Goal: Navigation & Orientation: Find specific page/section

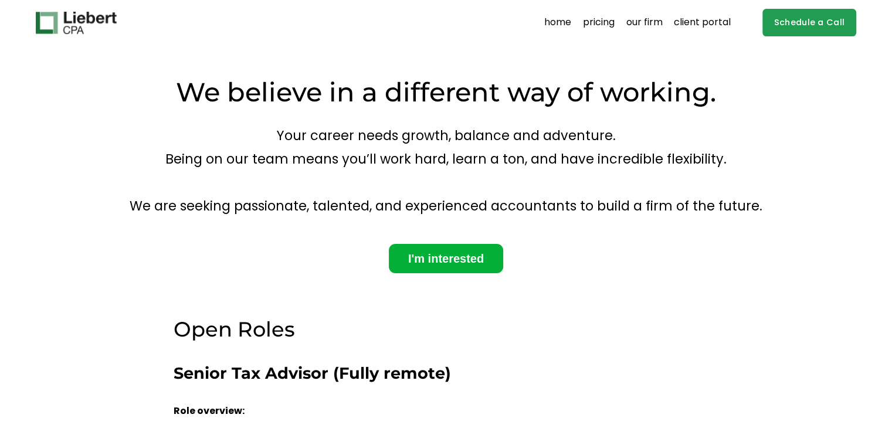
drag, startPoint x: 133, startPoint y: 106, endPoint x: 153, endPoint y: 160, distance: 57.5
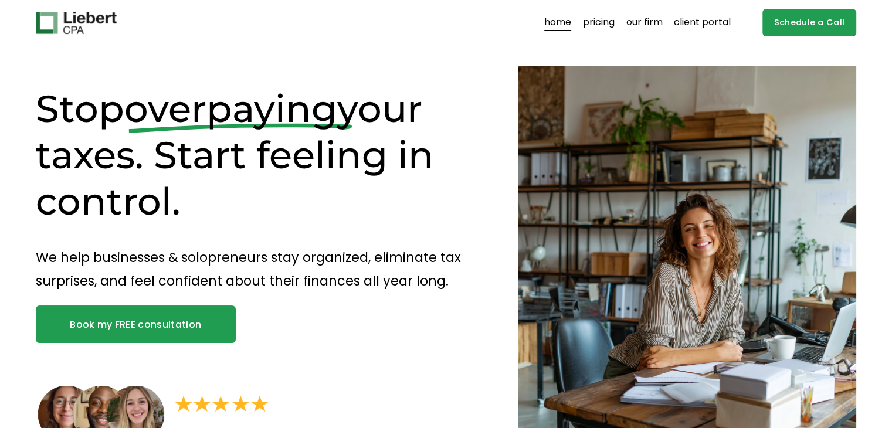
click at [595, 6] on div "Skip to Content home pricing our firm client portal" at bounding box center [446, 22] width 892 height 45
click at [595, 22] on link "pricing" at bounding box center [599, 22] width 32 height 19
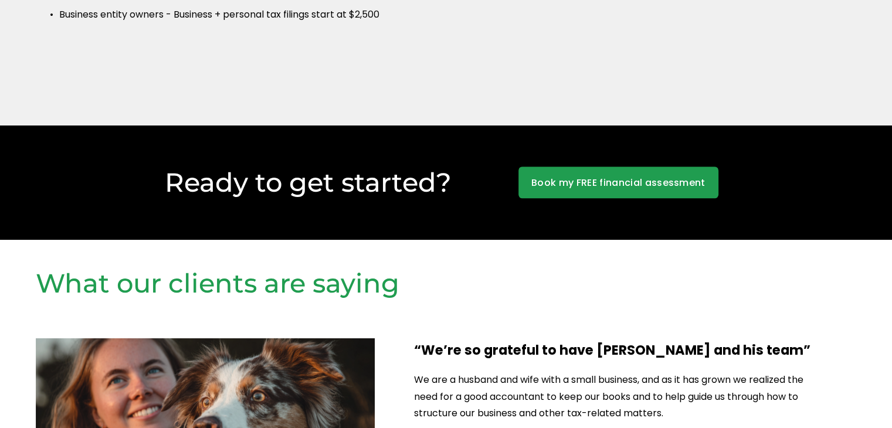
scroll to position [1114, 0]
